Goal: Check status: Check status

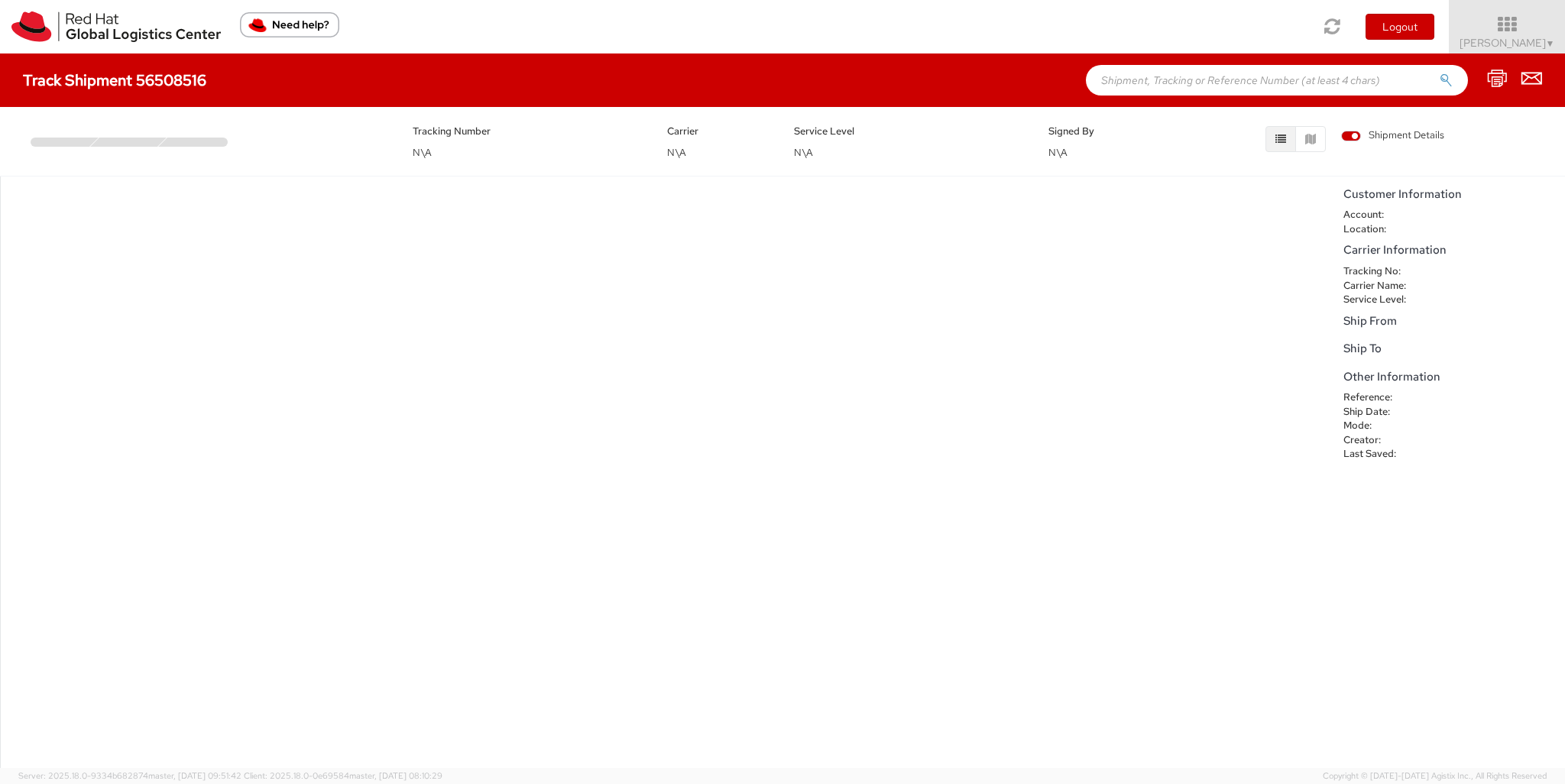
drag, startPoint x: 189, startPoint y: 142, endPoint x: 255, endPoint y: 145, distance: 66.1
click at [255, 145] on multi-step-indicator at bounding box center [210, 135] width 359 height 24
click at [322, 239] on div "No data to show" at bounding box center [668, 472] width 1336 height 591
drag, startPoint x: 152, startPoint y: 143, endPoint x: 302, endPoint y: 151, distance: 150.2
click at [302, 151] on div "Tracking Number N\A Carrier N\A Service Level N\A Signed By N\A Shipment Details" at bounding box center [782, 137] width 1543 height 46
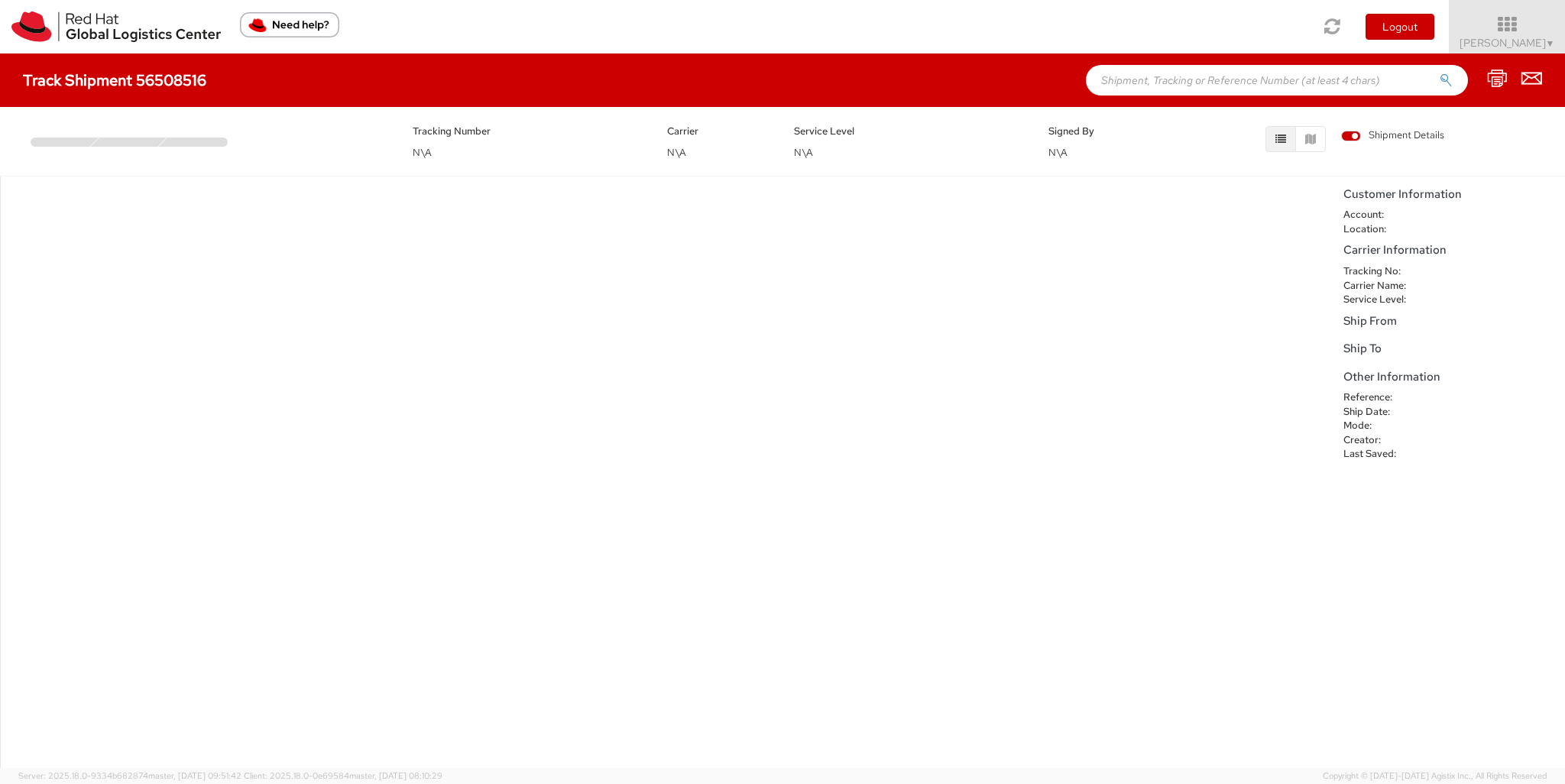
click at [709, 199] on div "No data to show" at bounding box center [668, 472] width 1336 height 591
click at [158, 83] on h4 "Track Shipment 56508516" at bounding box center [114, 80] width 183 height 17
copy h4 "56508516"
click at [1190, 85] on input "text" at bounding box center [1277, 80] width 382 height 31
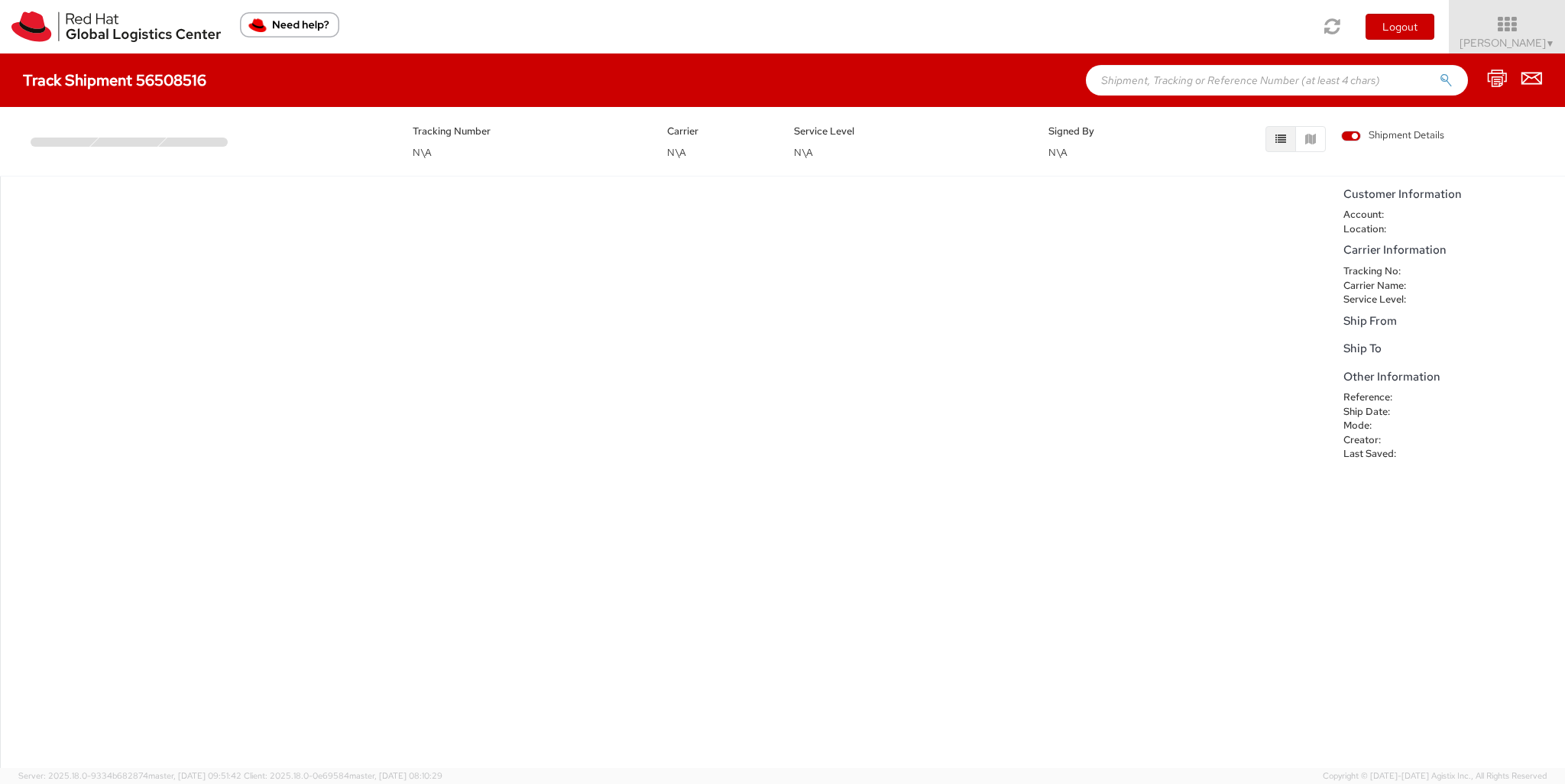
paste input "56508516"
click at [1440, 72] on button "submit" at bounding box center [1446, 81] width 13 height 18
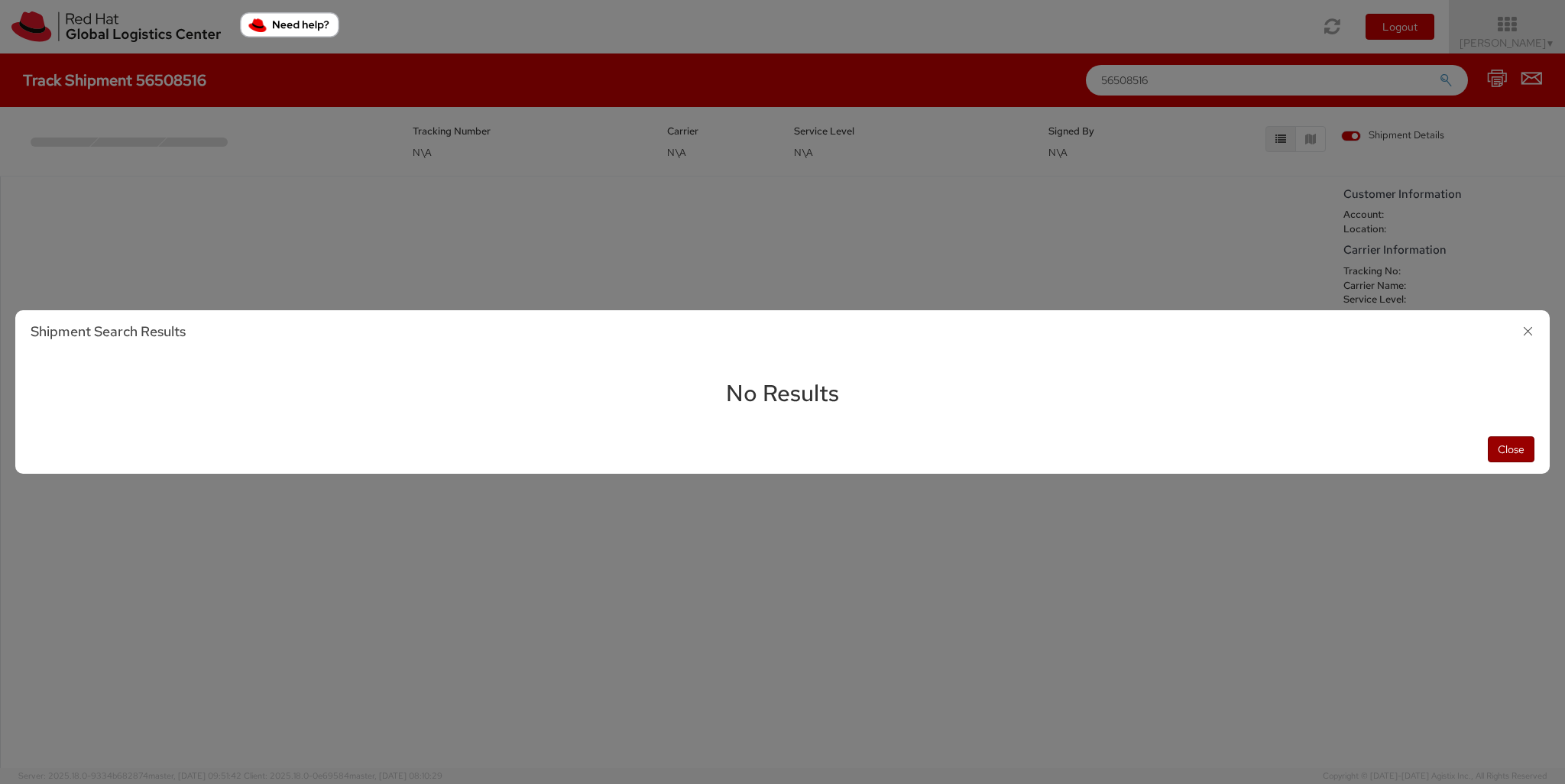
click at [1515, 446] on button "Close" at bounding box center [1511, 449] width 46 height 26
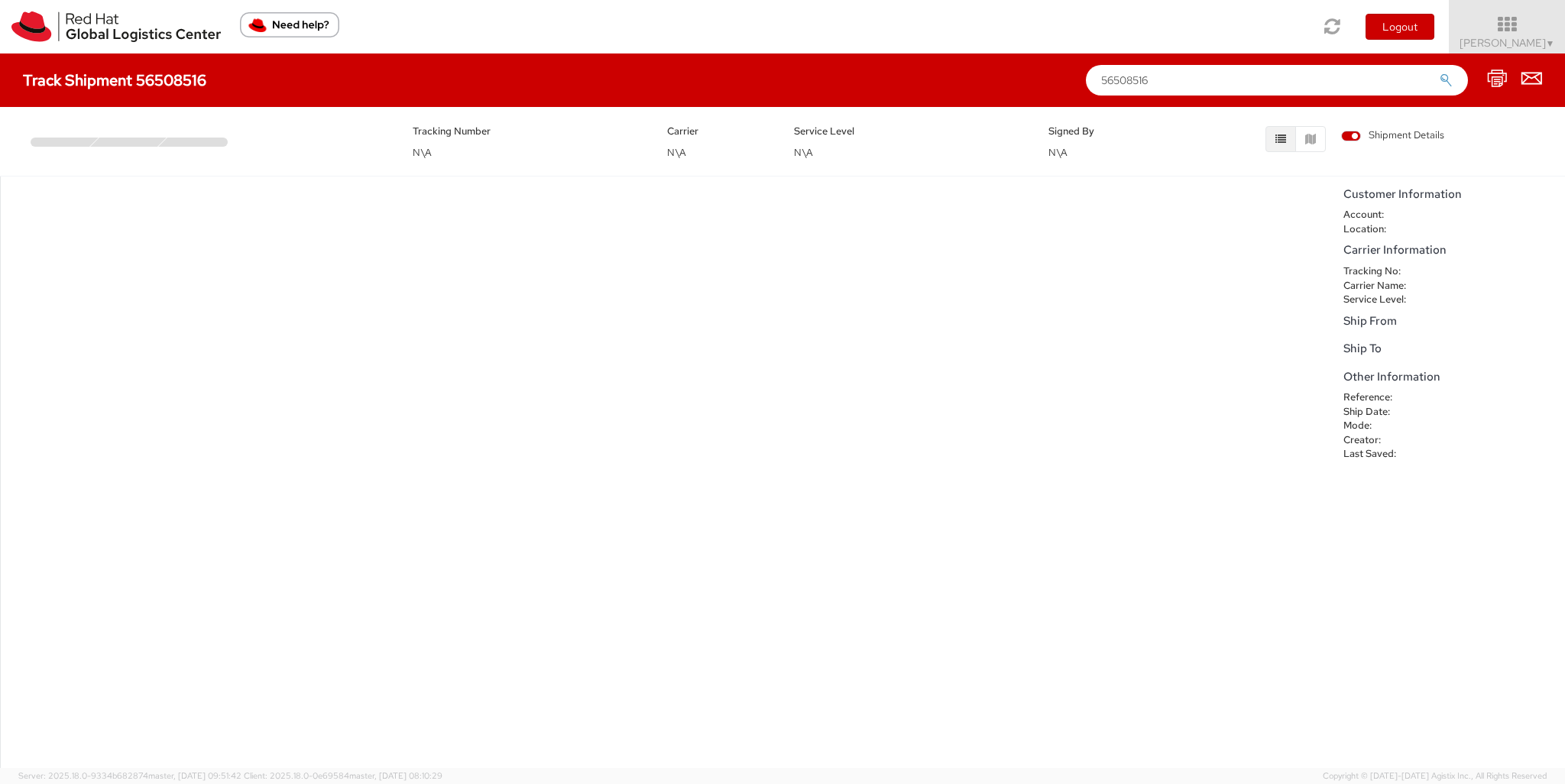
click at [927, 257] on div "No data to show" at bounding box center [668, 472] width 1336 height 591
drag, startPoint x: 1194, startPoint y: 84, endPoint x: 1014, endPoint y: 84, distance: 180.0
click at [1014, 84] on div "Track Shipment 56508516 56508516" at bounding box center [782, 80] width 1565 height 53
paste input "https://forms-app.agistix.com/redhat/tracker/"
type input "https://forms-app.agistix.com/redhat/tracker/56508516"
